Goal: Navigation & Orientation: Find specific page/section

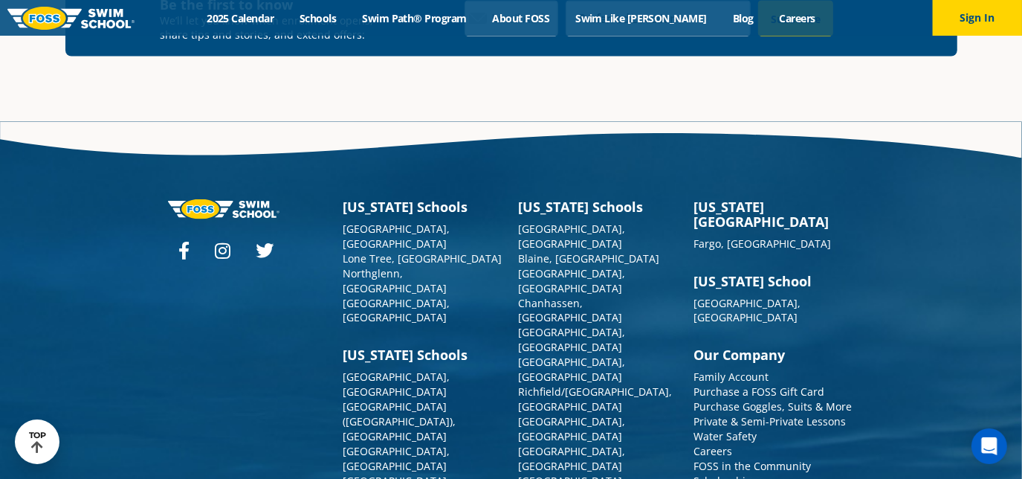
scroll to position [5286, 0]
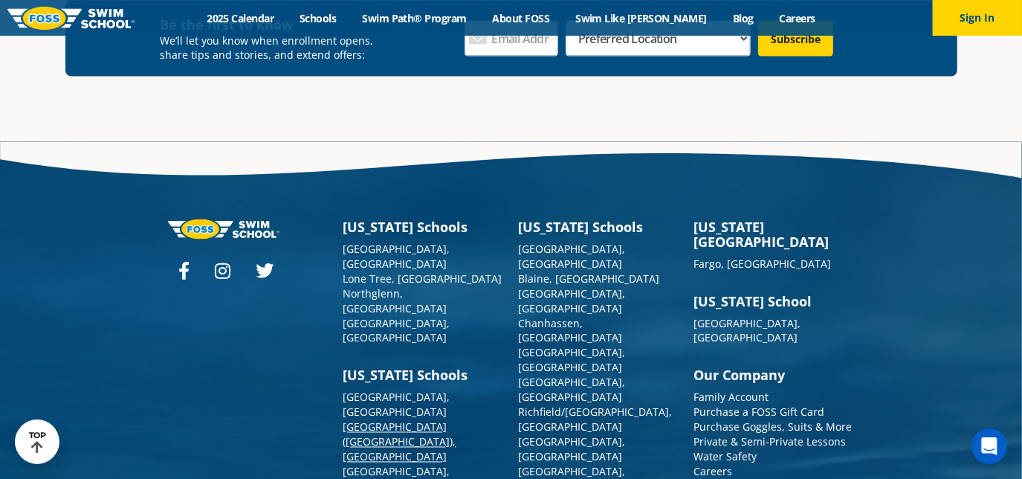
click at [367, 420] on link "[GEOGRAPHIC_DATA] ([GEOGRAPHIC_DATA]), [GEOGRAPHIC_DATA]" at bounding box center [399, 442] width 113 height 44
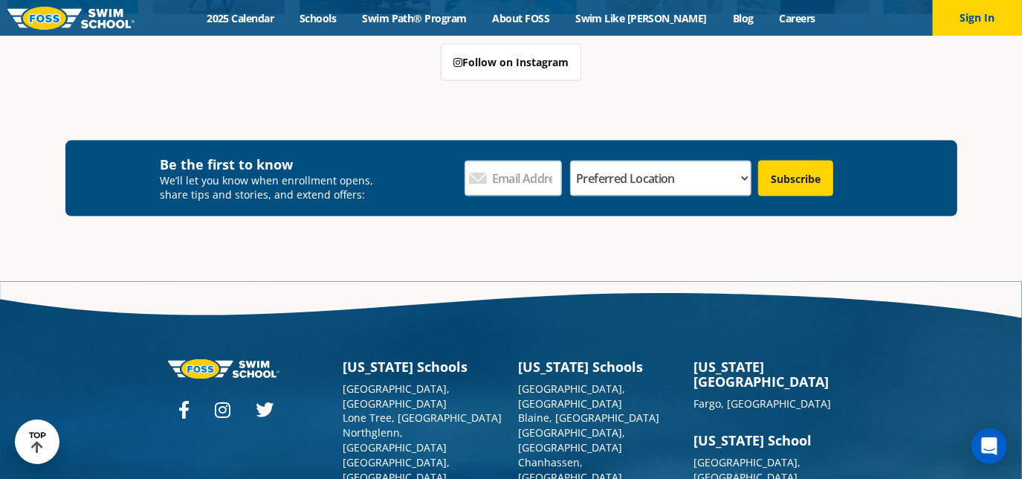
scroll to position [5414, 0]
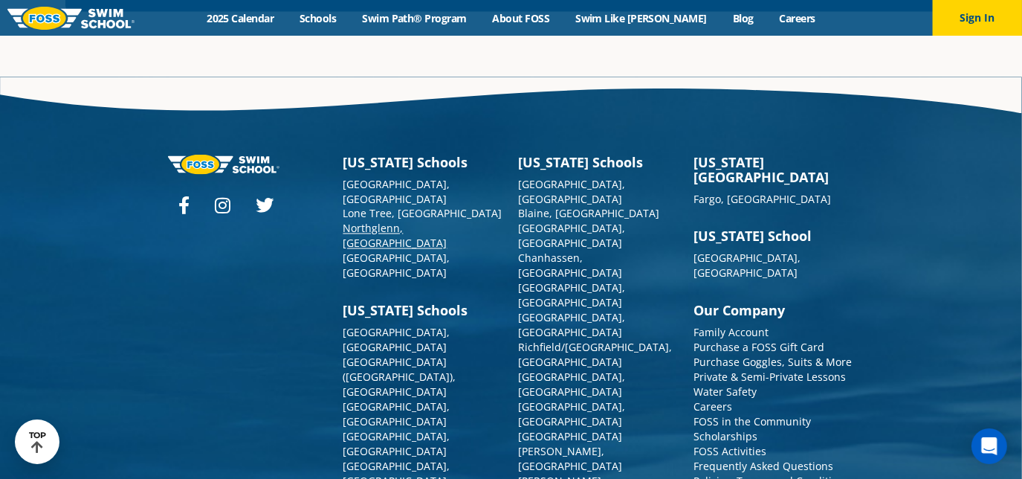
click at [363, 222] on link "Northglenn, [GEOGRAPHIC_DATA]" at bounding box center [395, 236] width 104 height 29
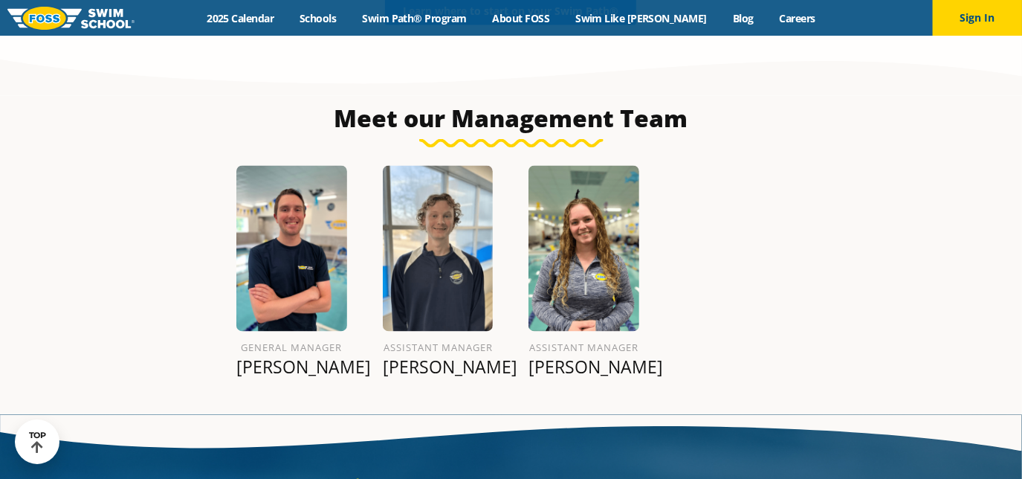
scroll to position [1728, 0]
